Goal: Check status

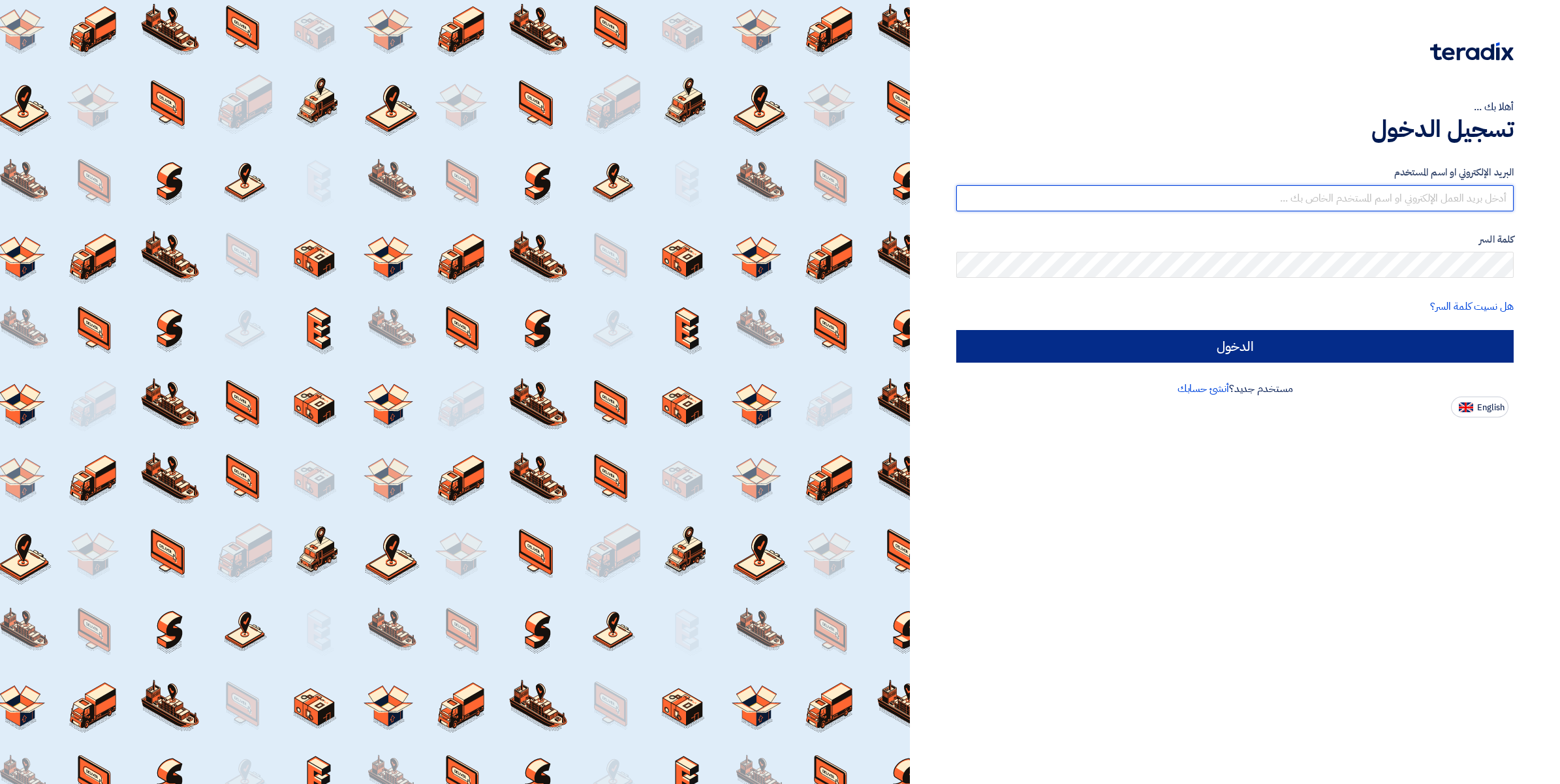
type input "[PERSON_NAME][EMAIL_ADDRESS][DOMAIN_NAME]"
click at [1225, 344] on input "الدخول" at bounding box center [1234, 346] width 557 height 32
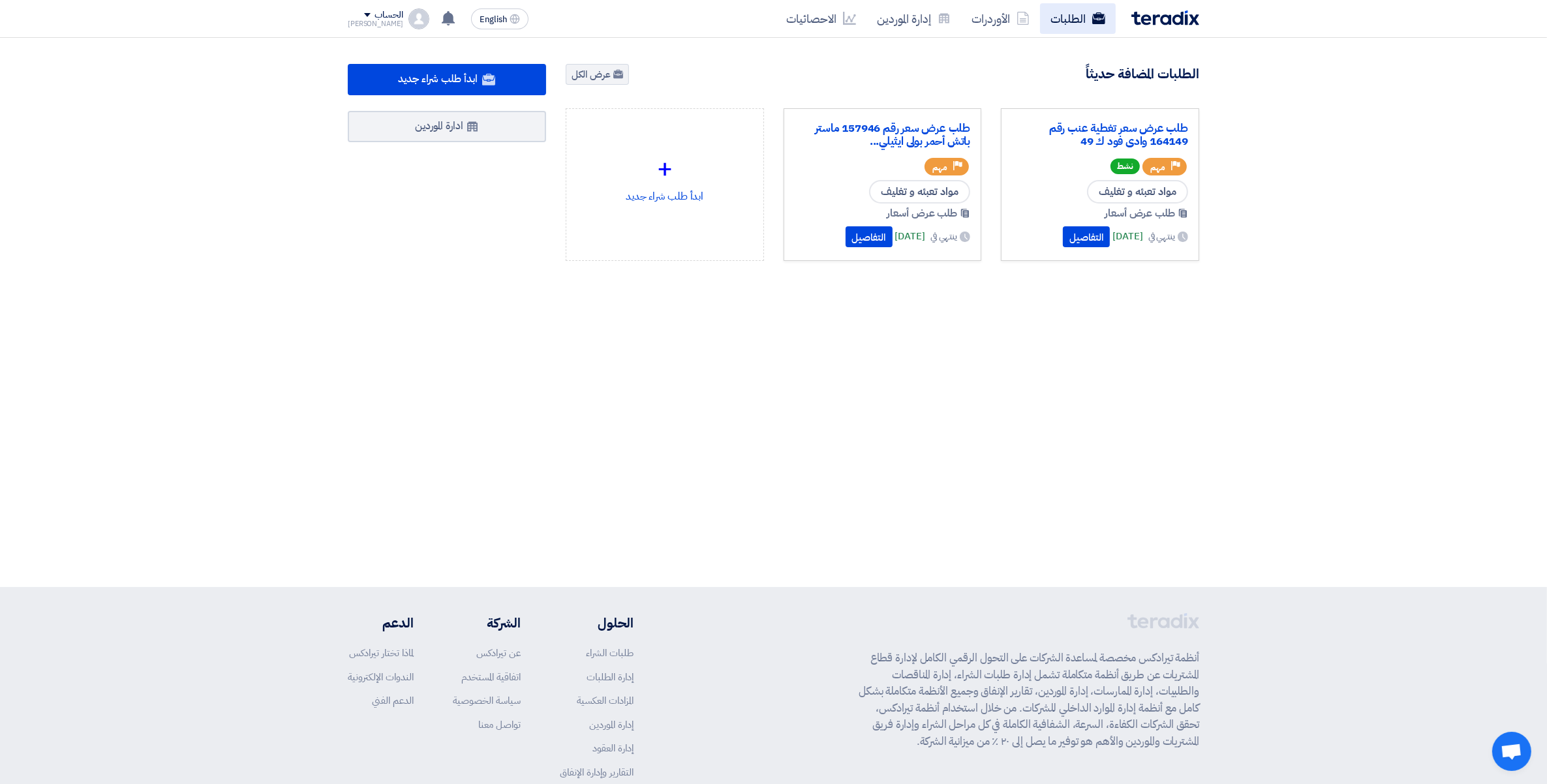
click at [1075, 10] on link "الطلبات" at bounding box center [1078, 18] width 76 height 31
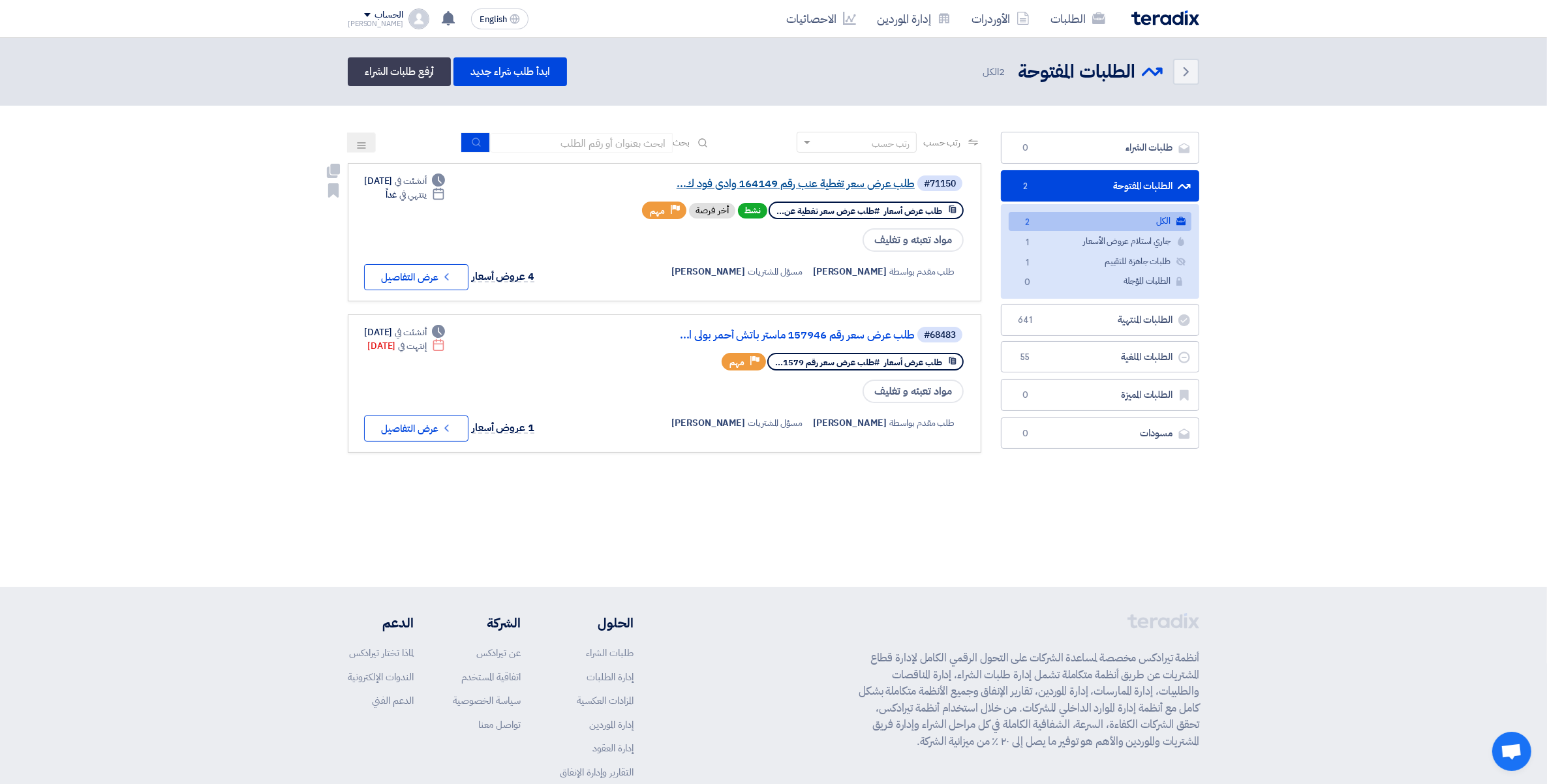
click at [829, 180] on link "طلب عرض سعر تغطية عنب رقم 164149 وادى فود ك..." at bounding box center [784, 184] width 261 height 12
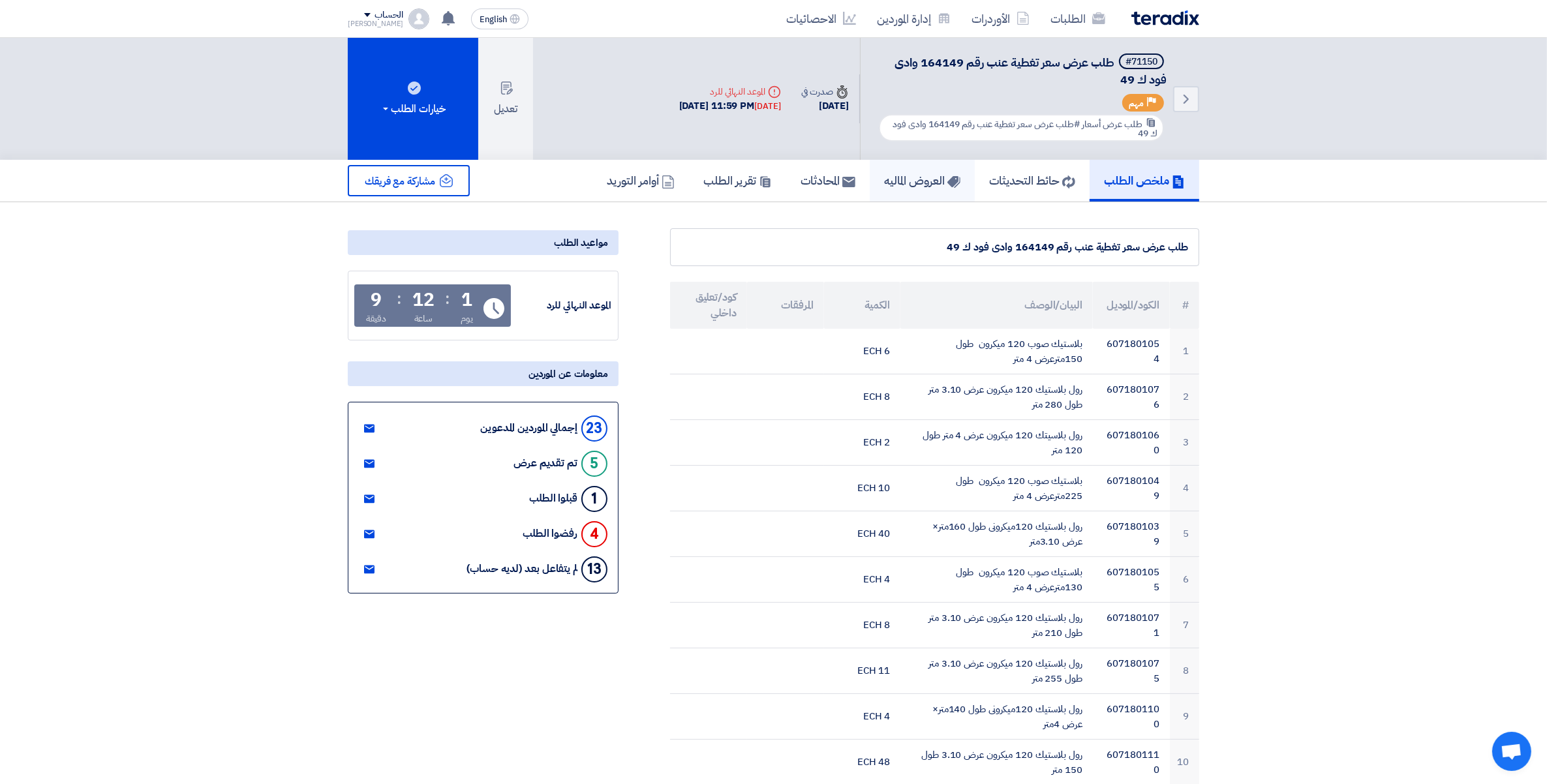
click at [919, 173] on h5 "العروض الماليه" at bounding box center [922, 180] width 76 height 15
